Goal: Find specific page/section: Find specific page/section

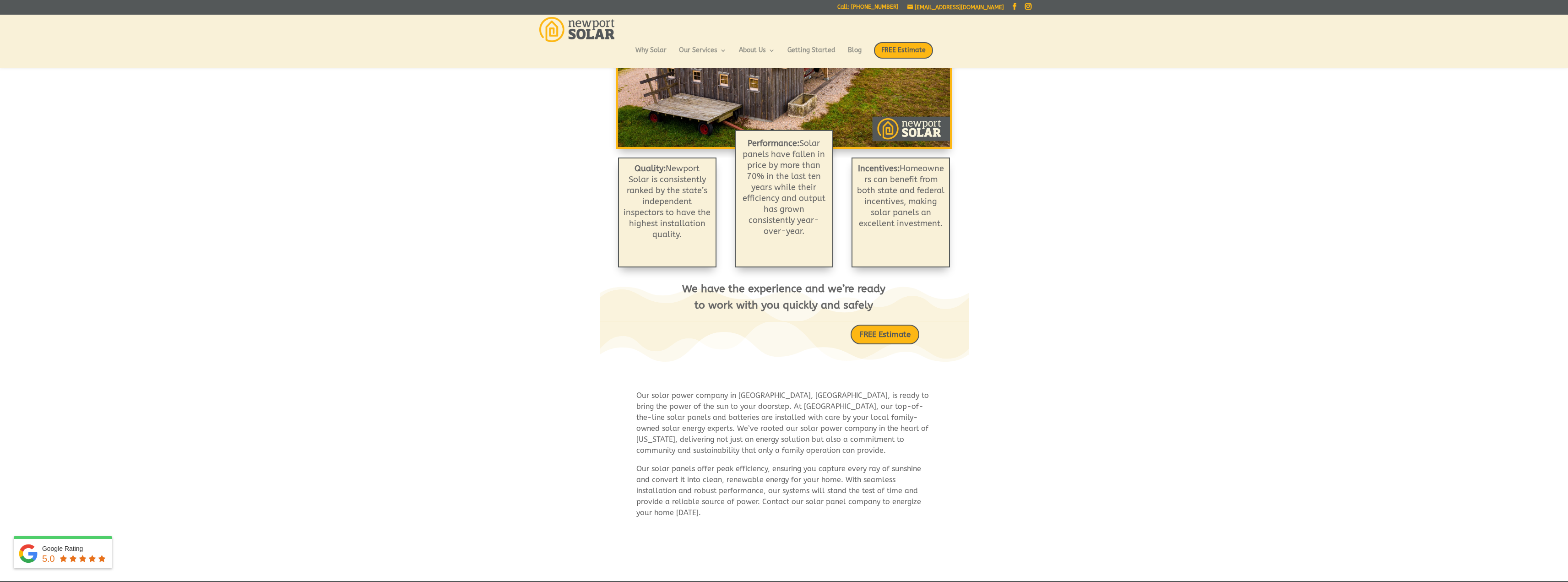
scroll to position [218, 0]
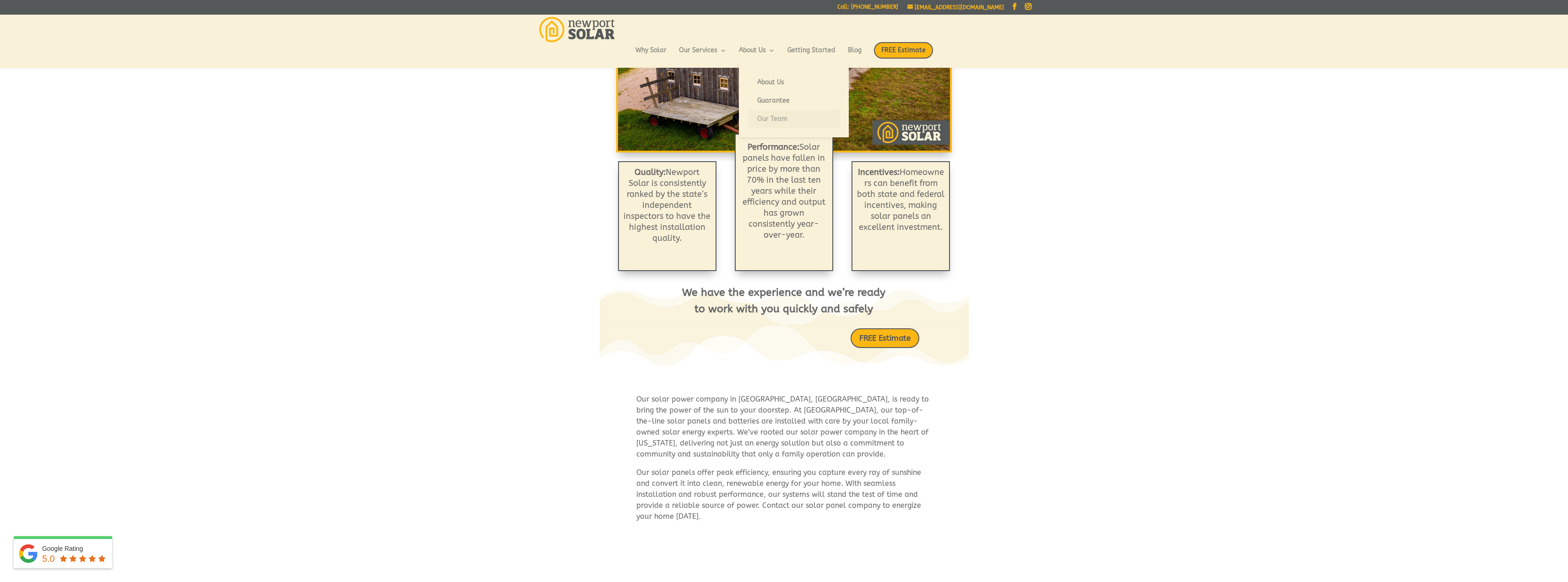
click at [780, 119] on link "Our Team" at bounding box center [794, 119] width 92 height 18
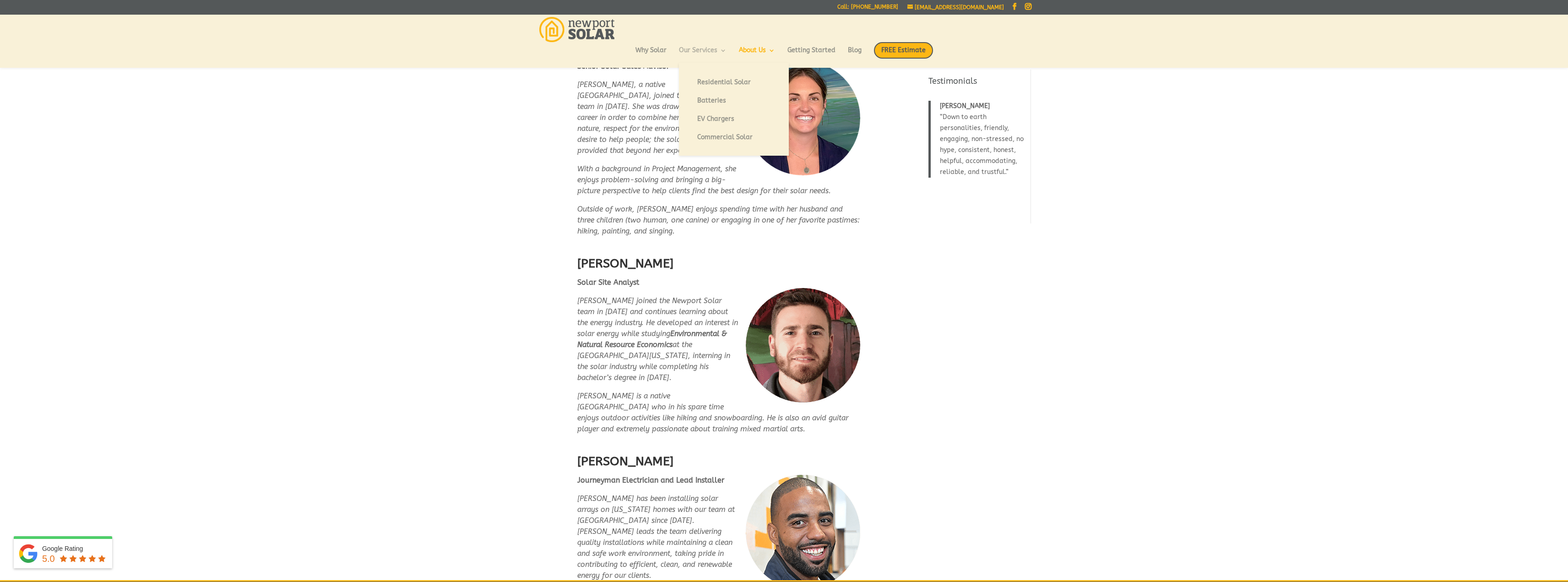
scroll to position [990, 0]
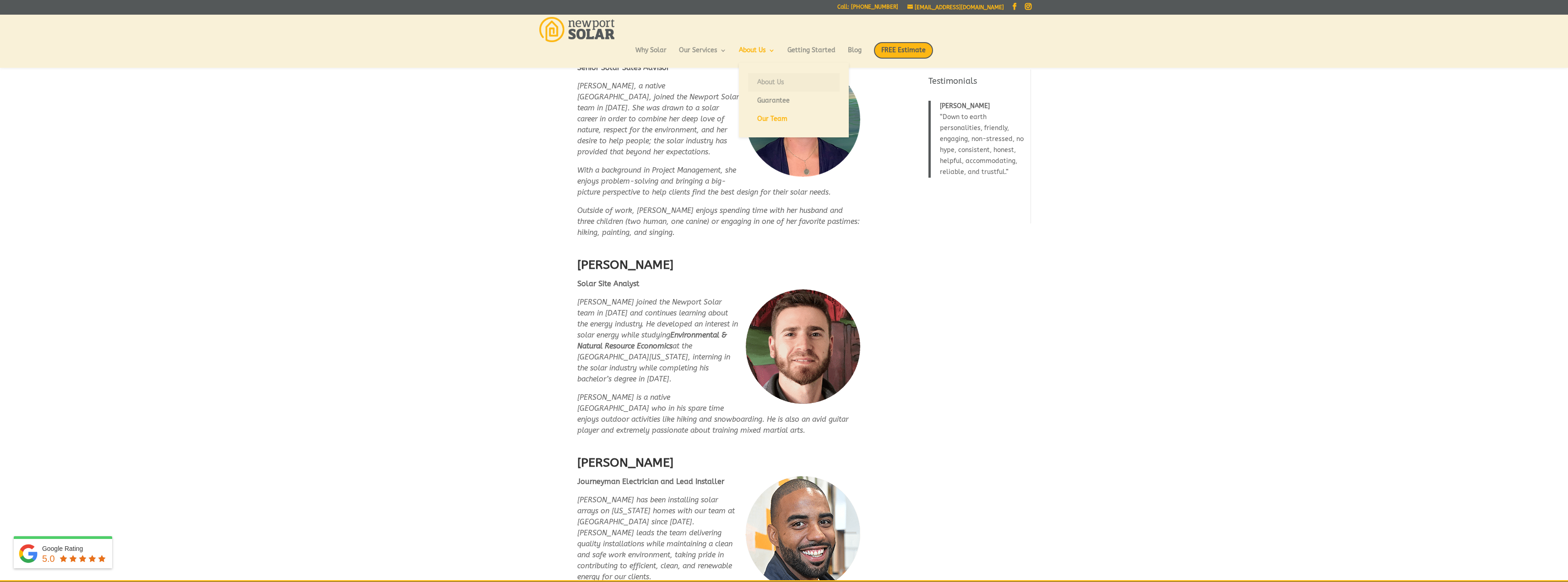
click at [764, 81] on link "About Us" at bounding box center [794, 83] width 92 height 18
